Goal: Task Accomplishment & Management: Manage account settings

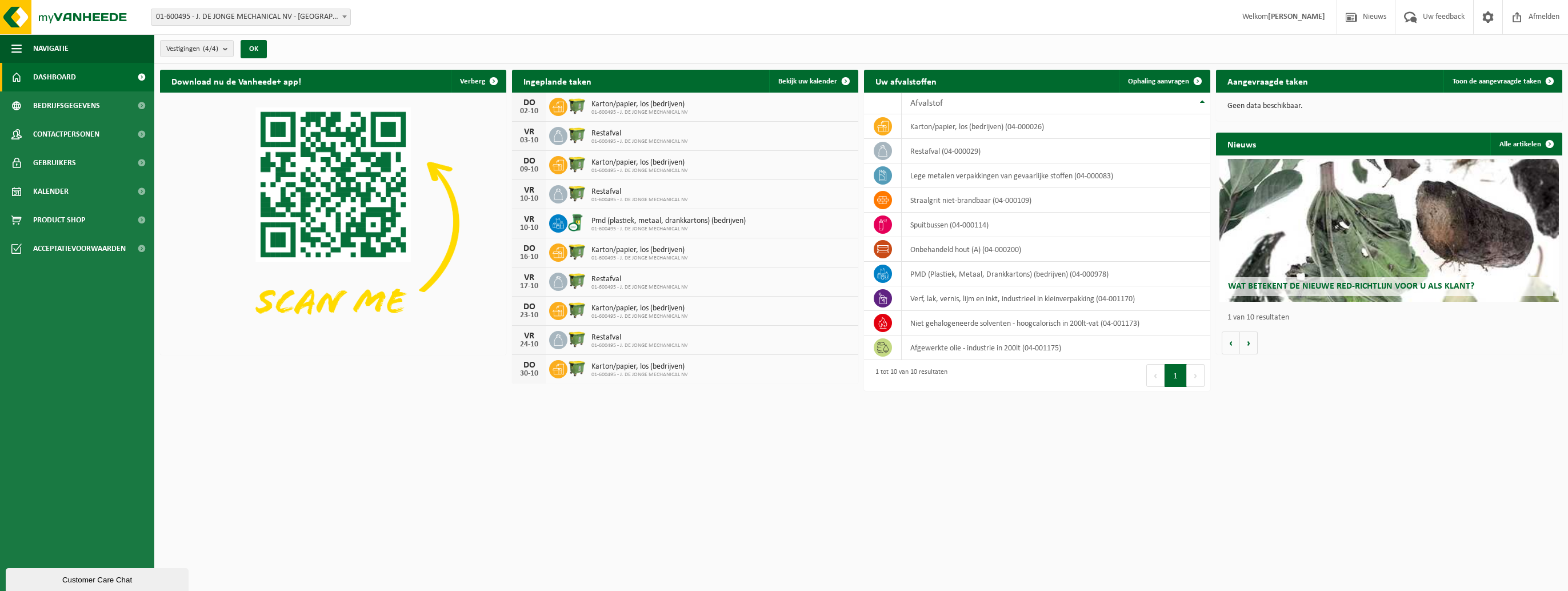
click at [561, 103] on icon at bounding box center [558, 107] width 12 height 12
click at [822, 74] on link "Bekijk uw kalender" at bounding box center [813, 82] width 88 height 23
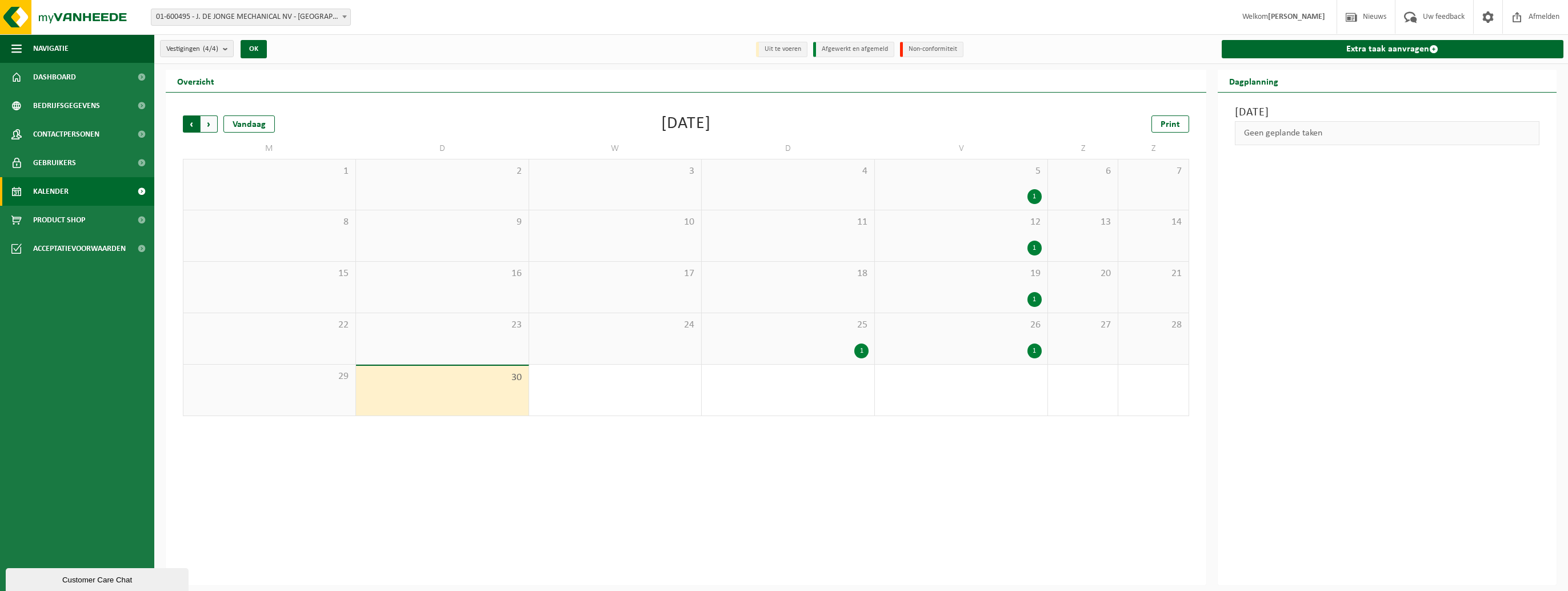
click at [211, 124] on span "Volgende" at bounding box center [209, 124] width 17 height 17
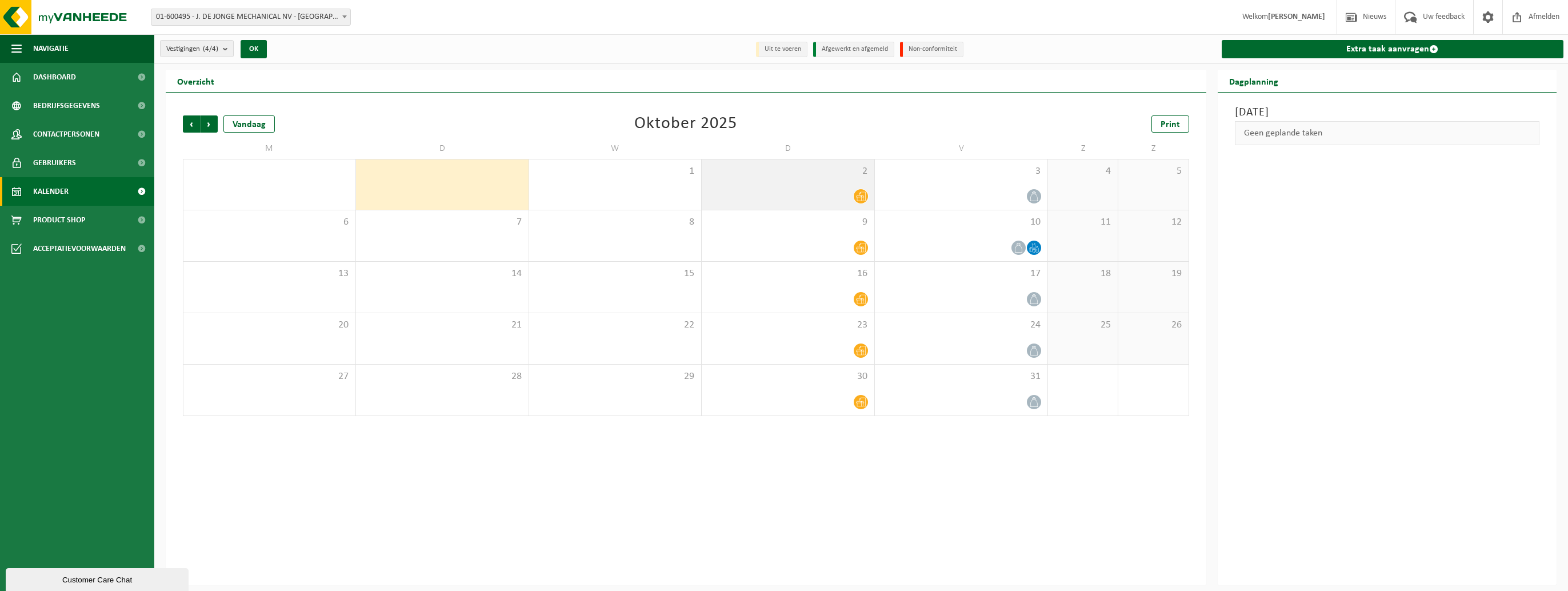
click at [863, 198] on icon at bounding box center [861, 196] width 10 height 10
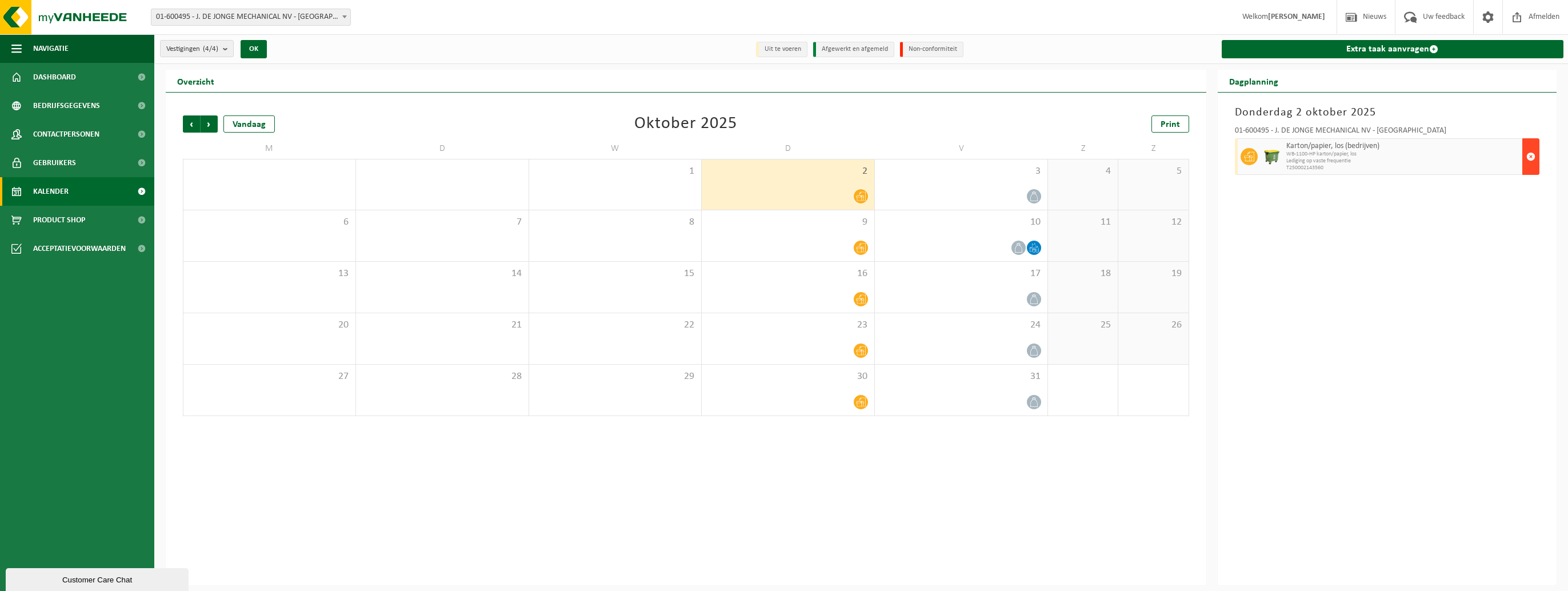
click at [1534, 157] on span "button" at bounding box center [1530, 156] width 9 height 23
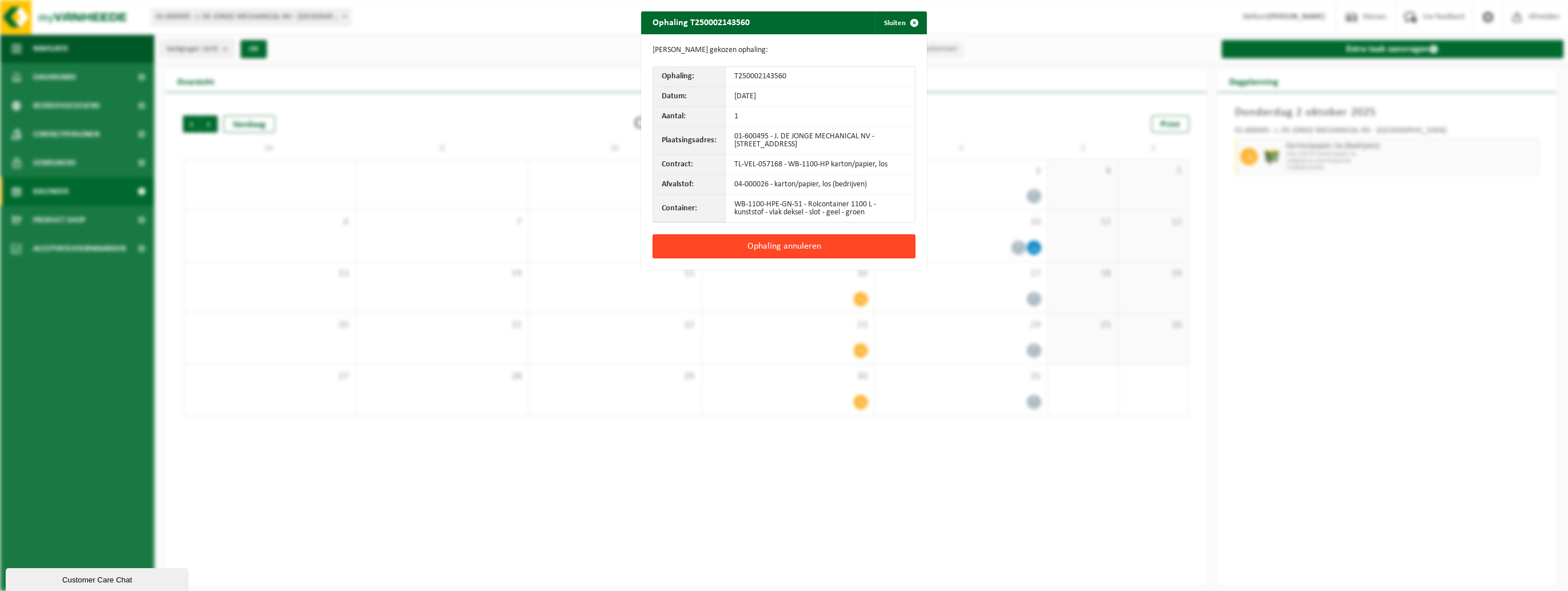
click at [810, 246] on button "Ophaling annuleren" at bounding box center [784, 246] width 263 height 24
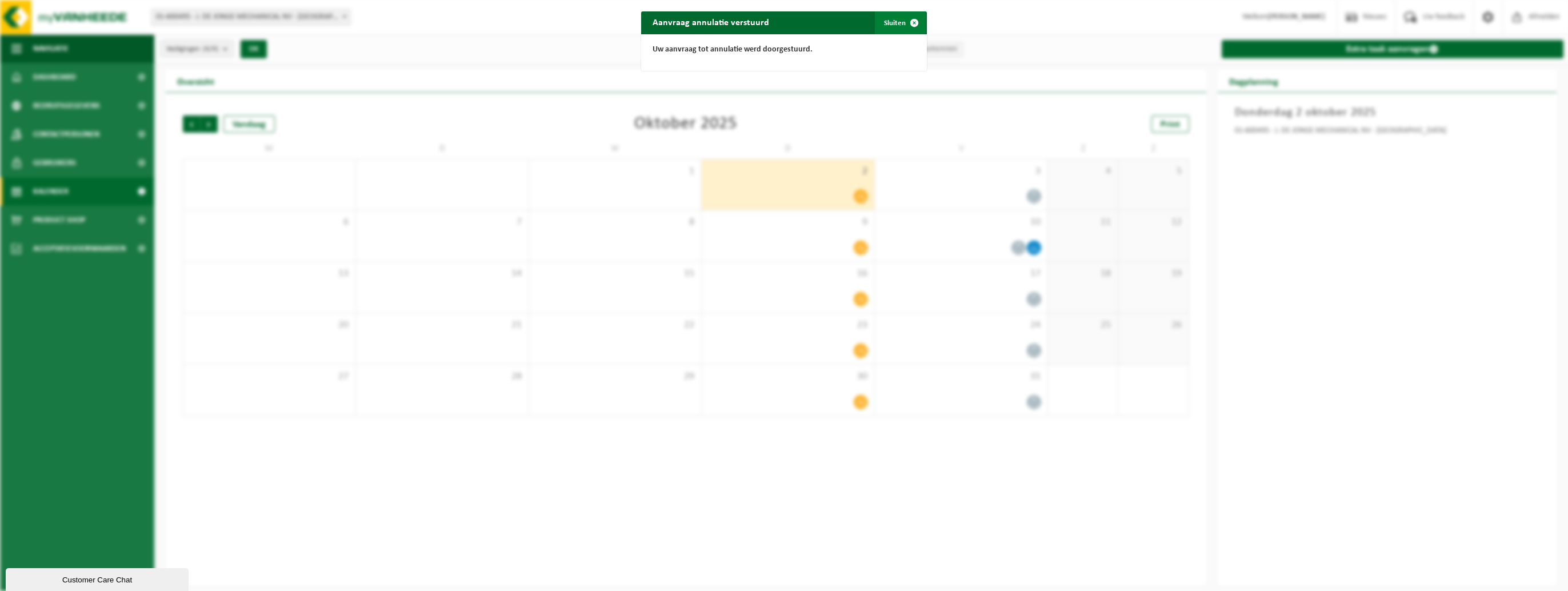
click at [896, 23] on button "Sluiten" at bounding box center [900, 23] width 51 height 23
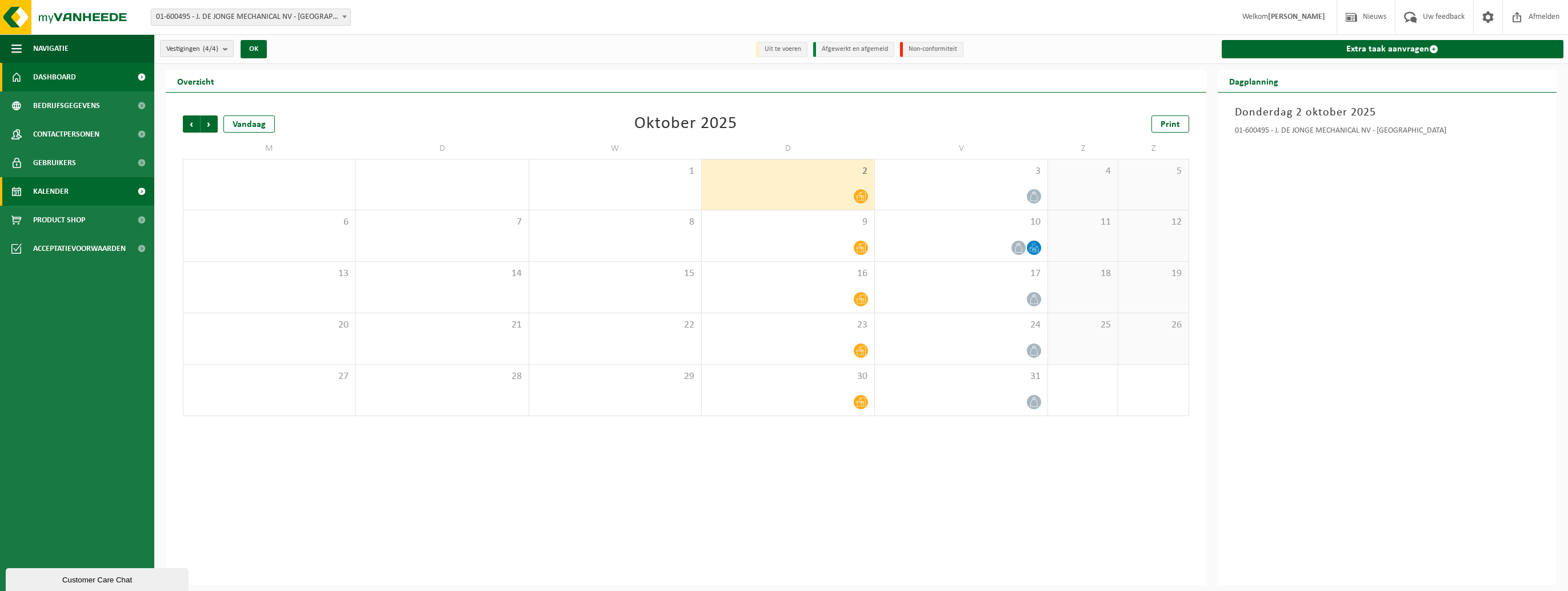
click at [54, 79] on span "Dashboard" at bounding box center [54, 77] width 43 height 29
